Goal: Information Seeking & Learning: Learn about a topic

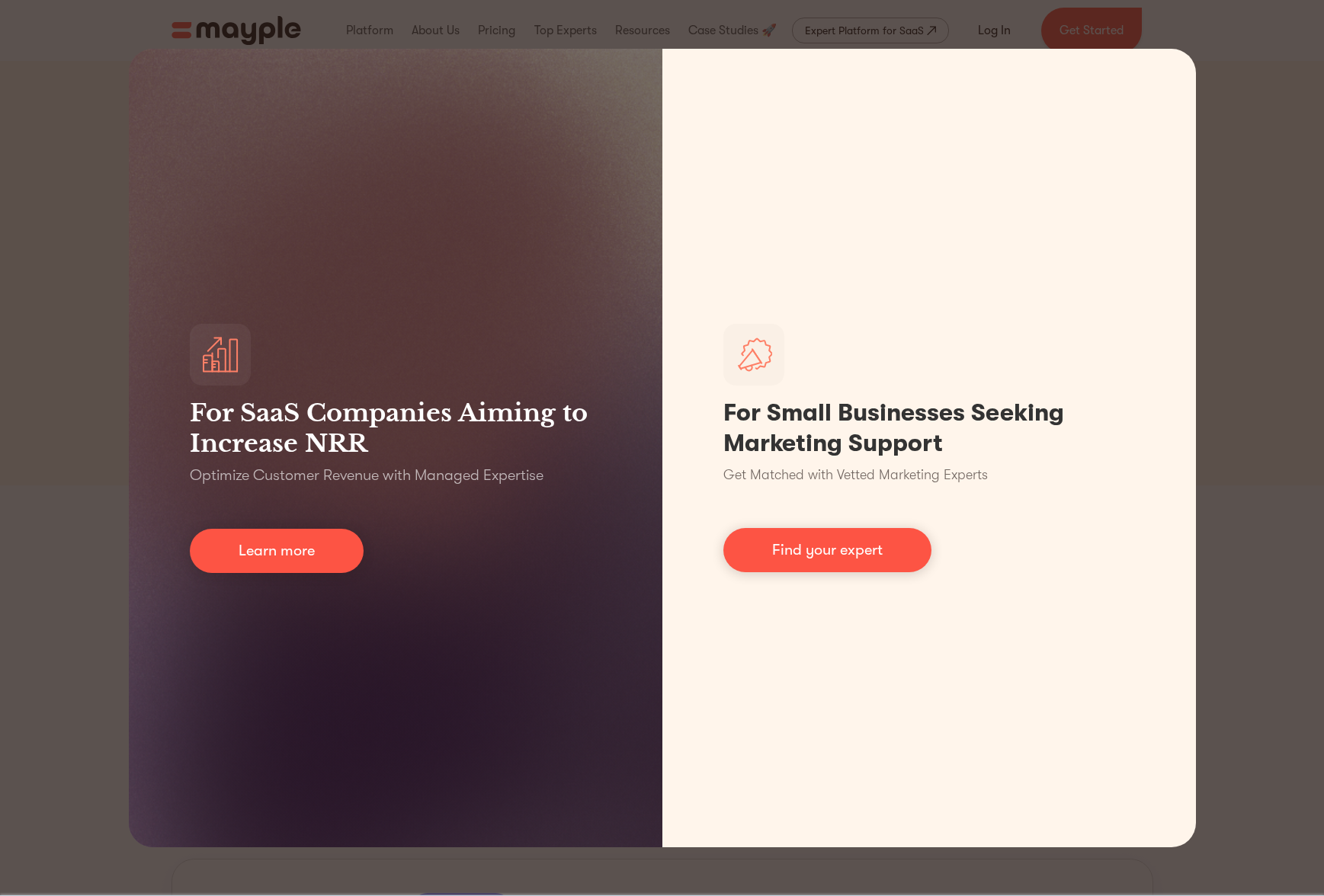
click at [1268, 287] on div "For SaaS Companies Aiming to Increase NRR Optimize Customer Revenue with Manage…" at bounding box center [662, 448] width 1324 height 896
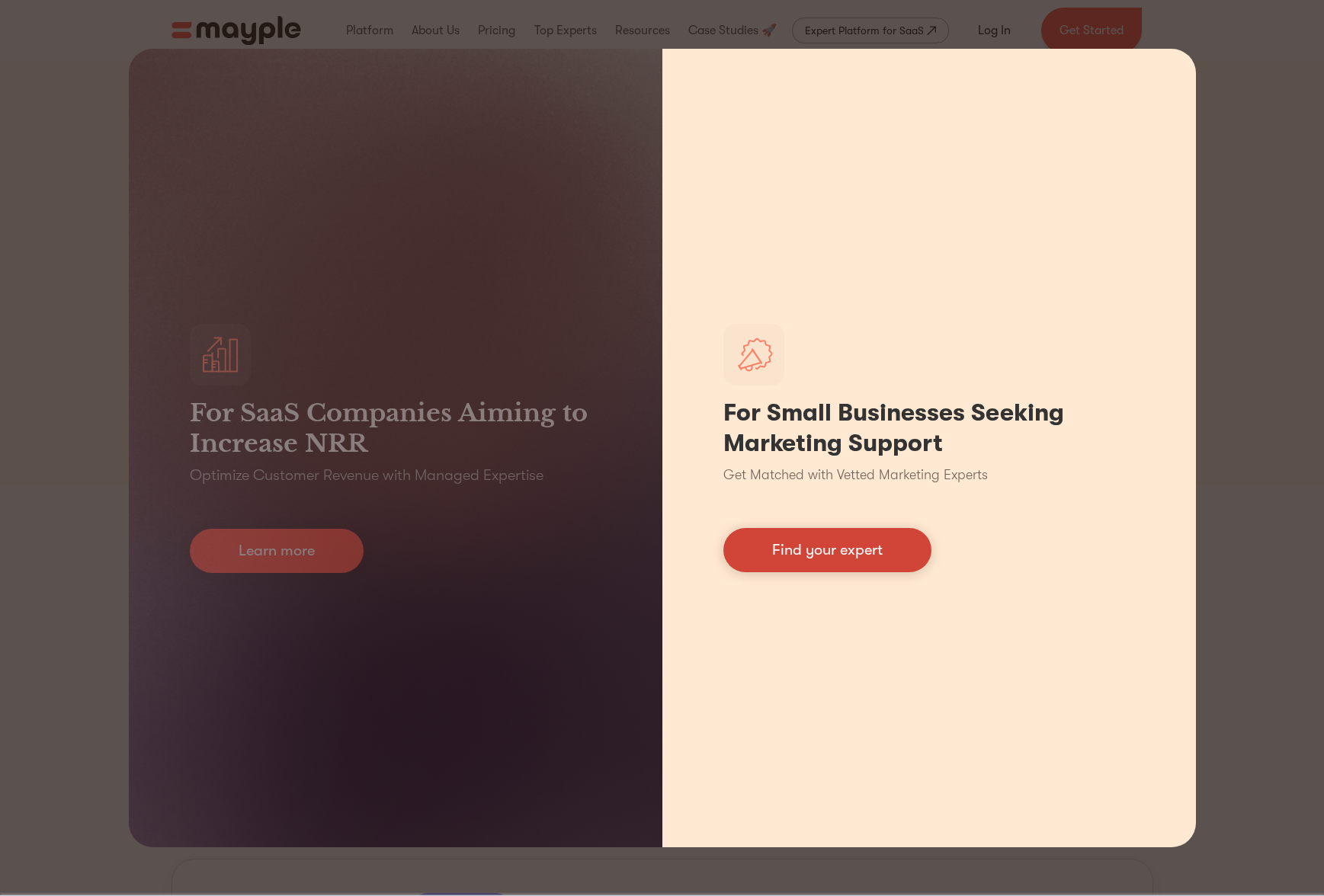
click at [793, 544] on link "Find your expert" at bounding box center [828, 550] width 208 height 44
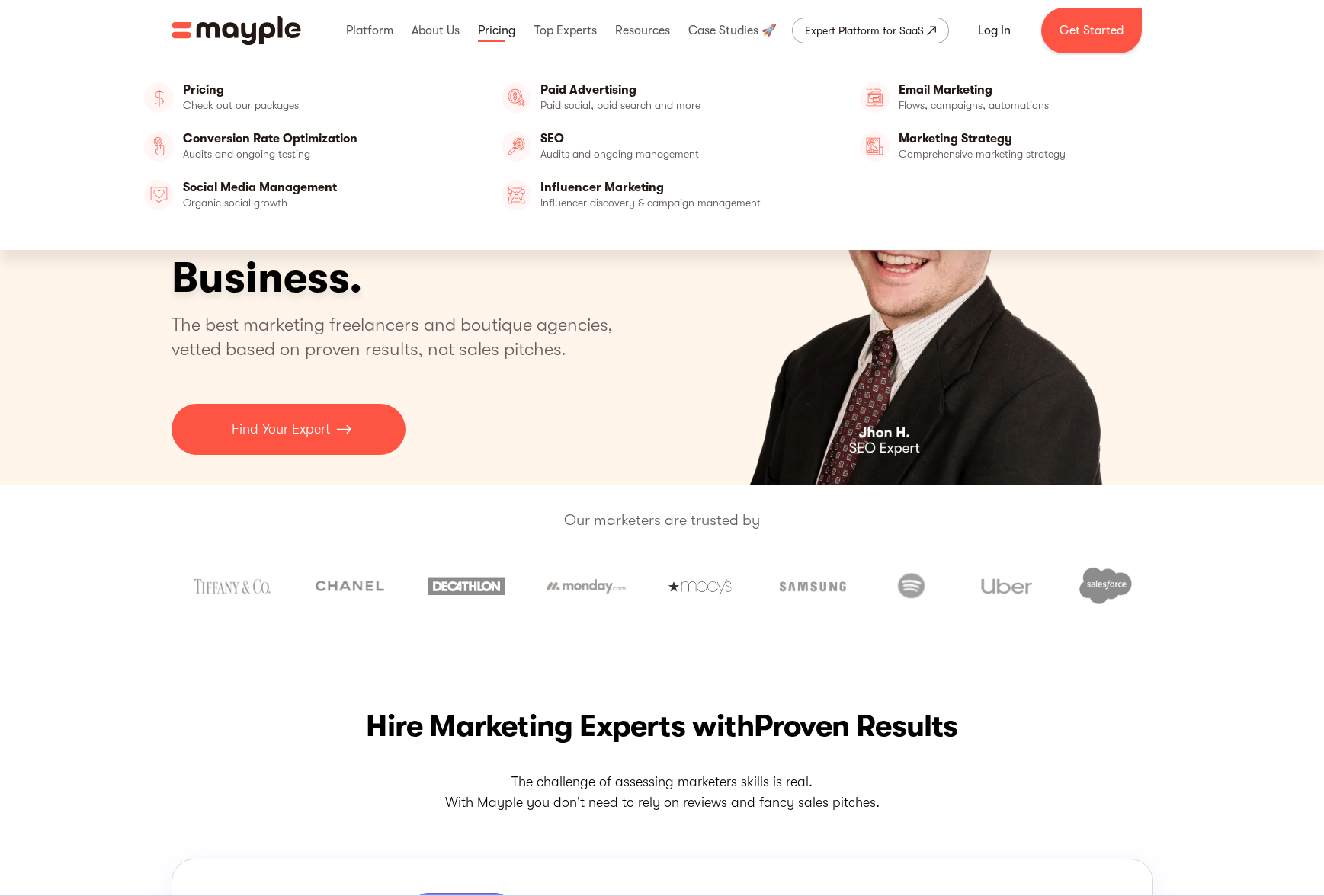
click at [494, 32] on link at bounding box center [496, 30] width 45 height 49
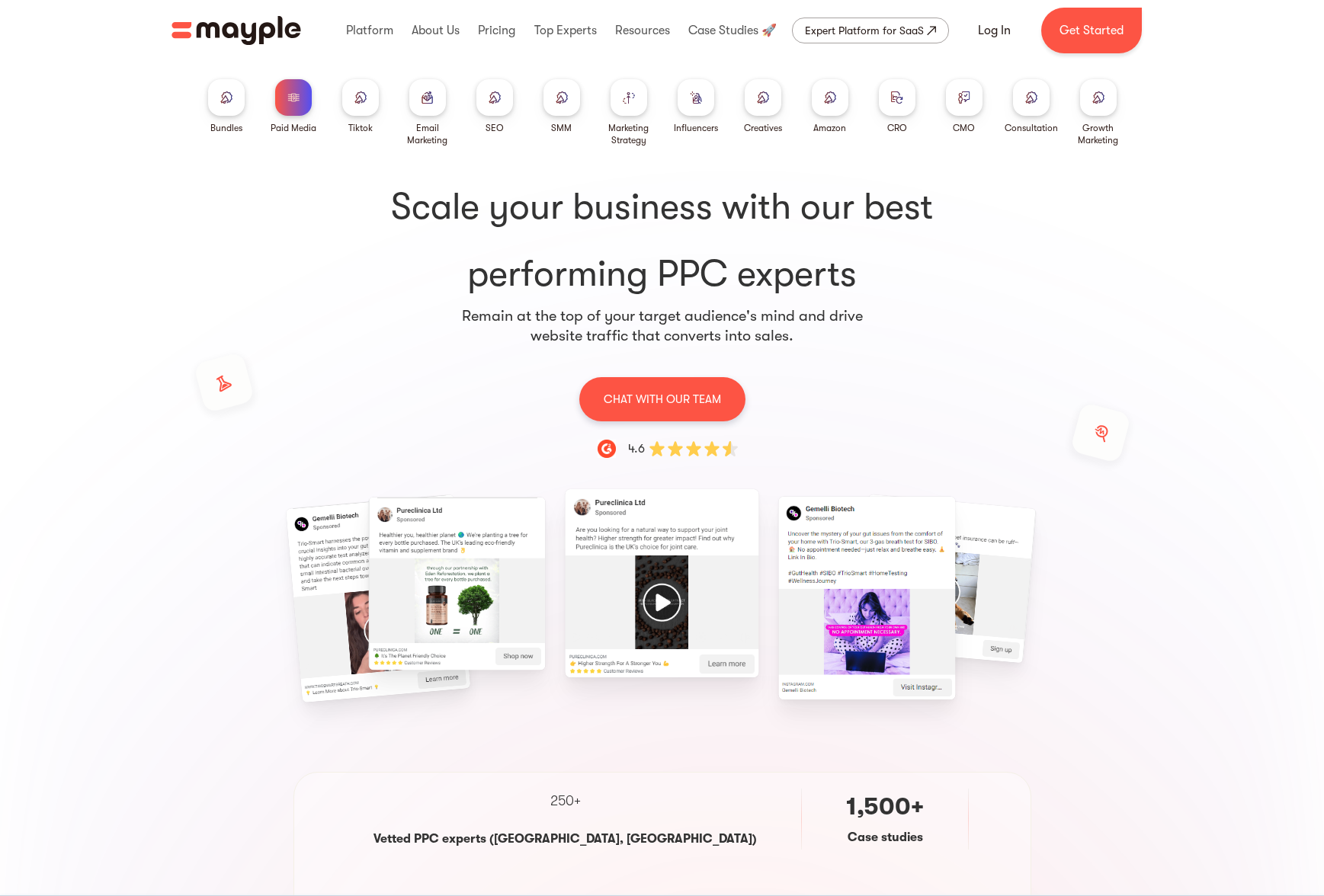
click at [233, 109] on div at bounding box center [226, 97] width 37 height 37
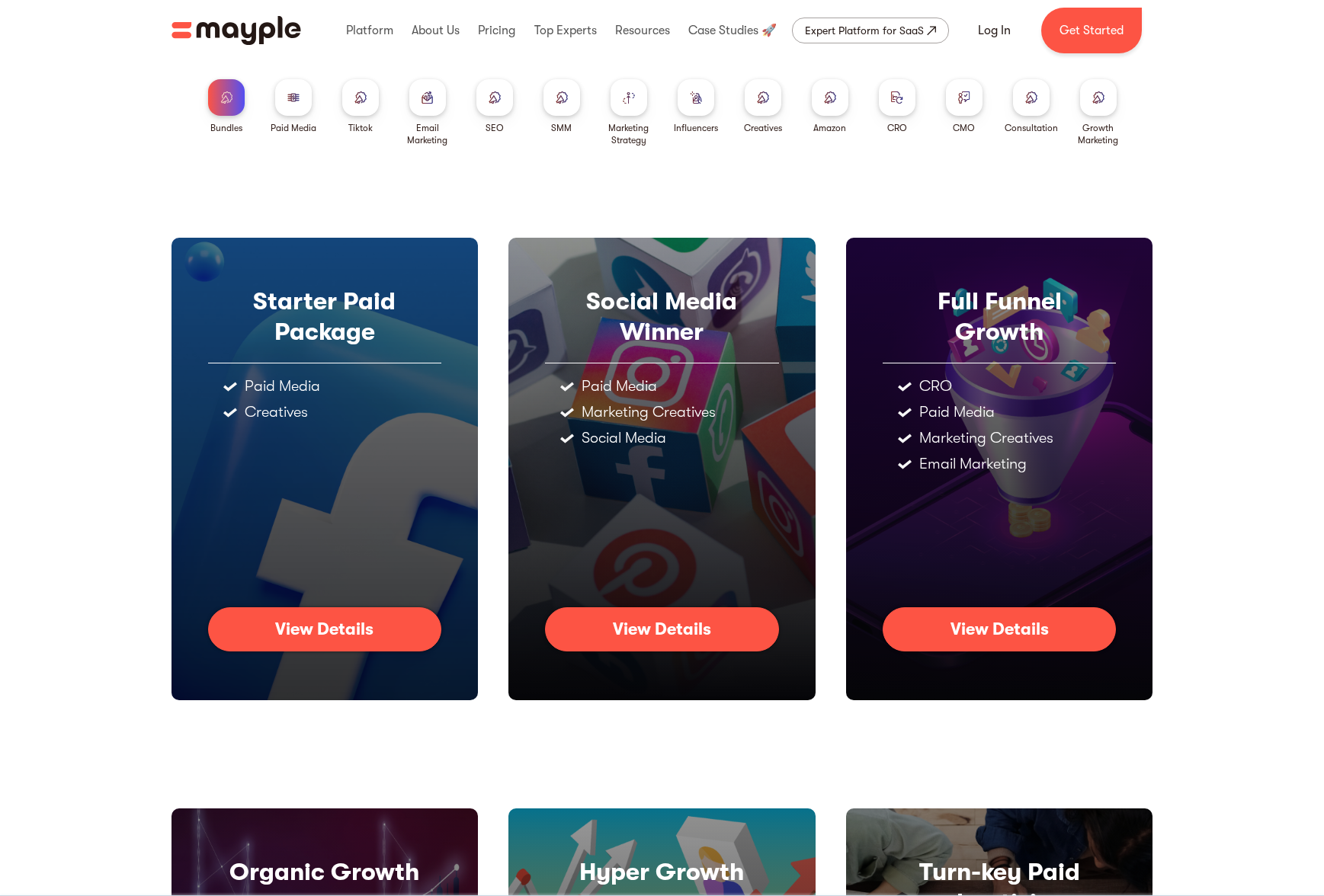
click at [677, 104] on div at bounding box center [695, 97] width 37 height 37
